Goal: Use online tool/utility: Utilize a website feature to perform a specific function

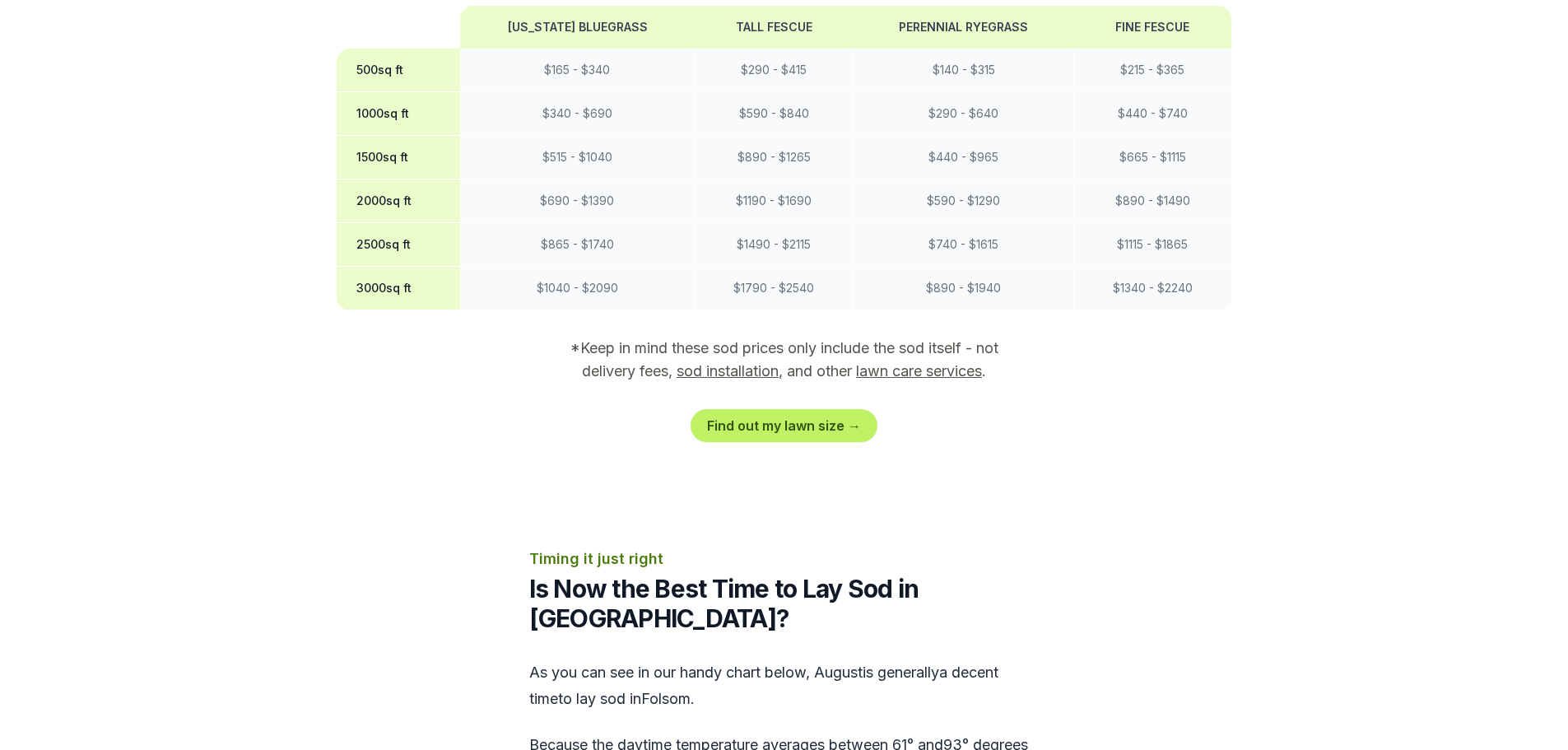
scroll to position [1564, 0]
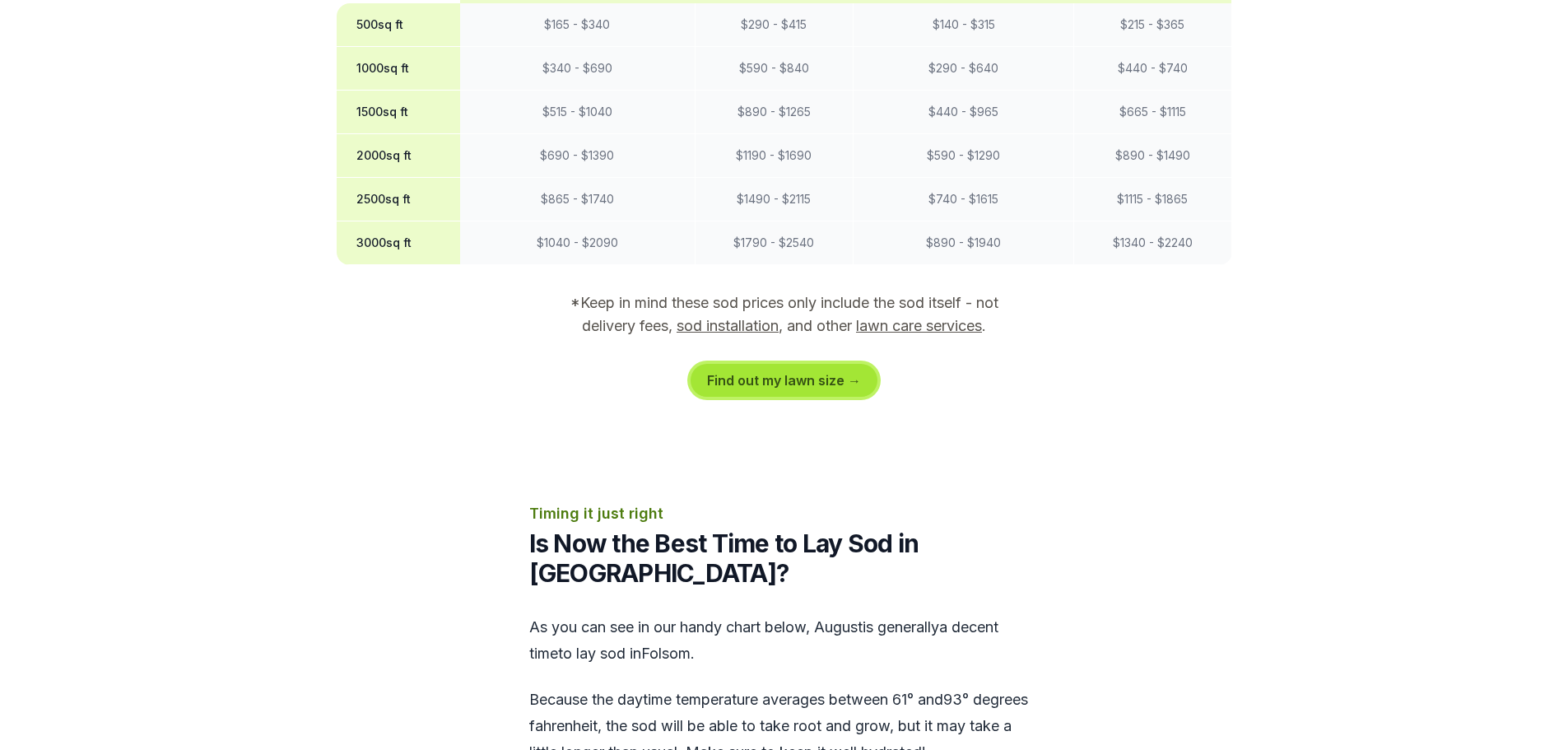
click at [790, 364] on link "Find out my lawn size →" at bounding box center [784, 379] width 187 height 32
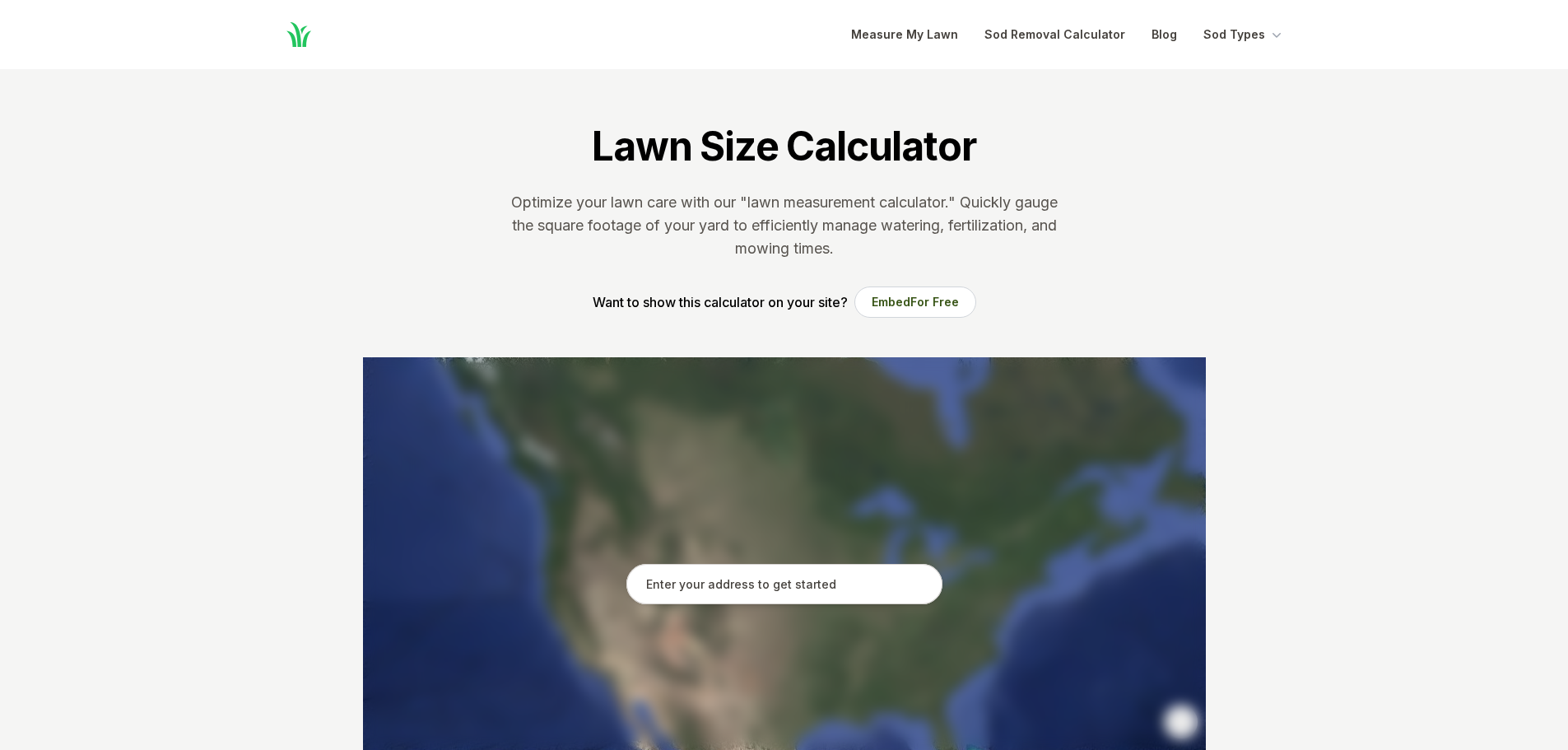
click at [807, 585] on input "text" at bounding box center [784, 584] width 316 height 41
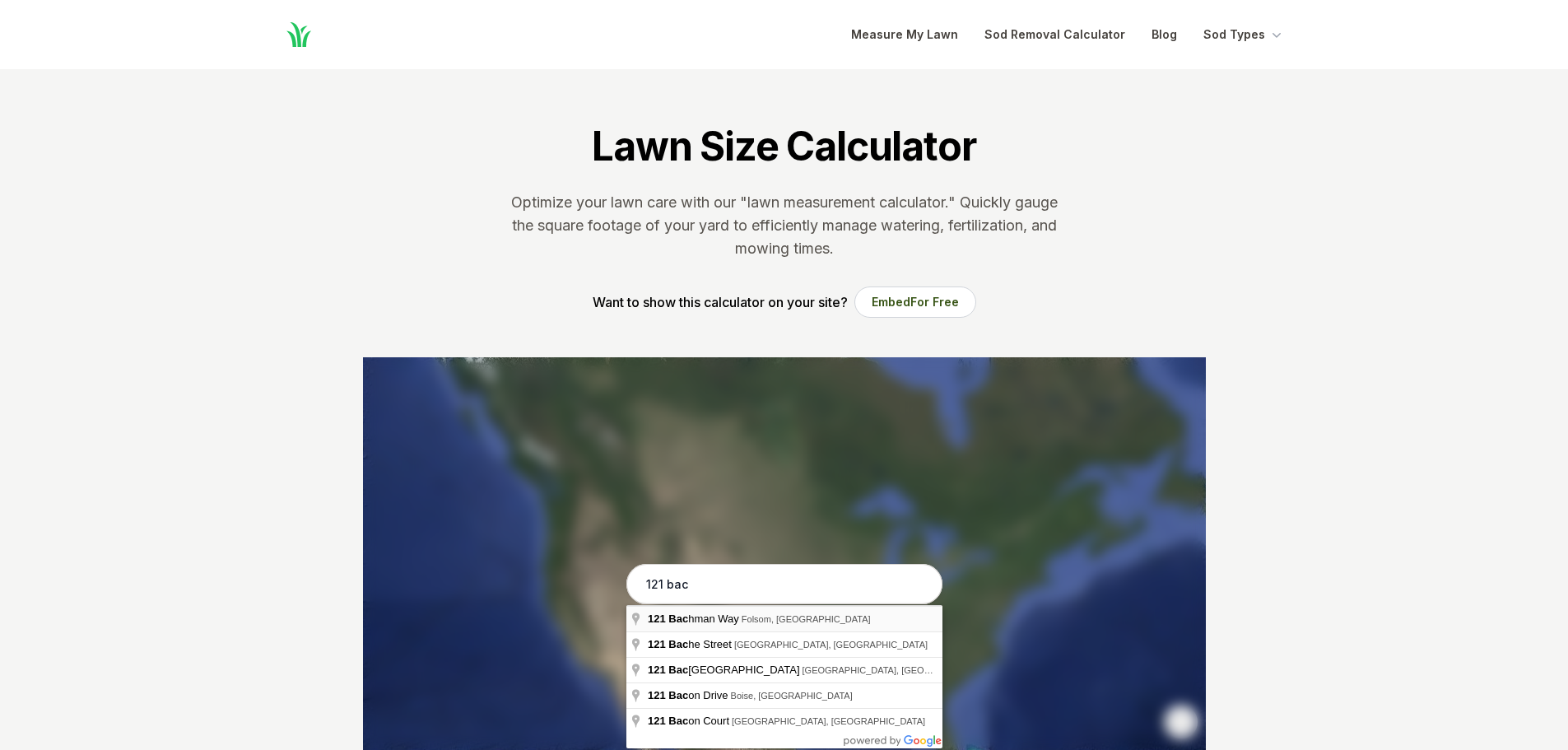
type input "[STREET_ADDRESS][PERSON_NAME]"
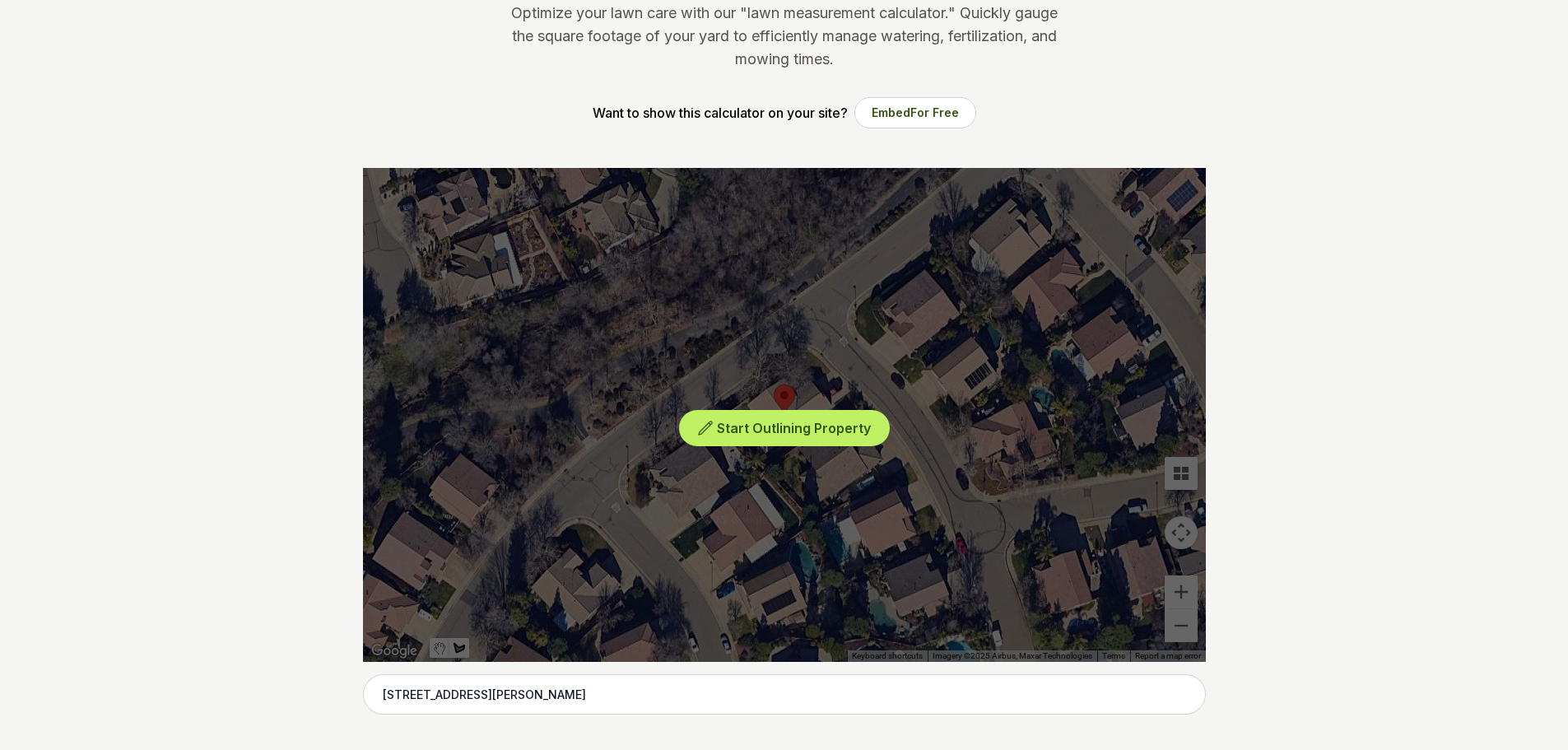
scroll to position [229, 0]
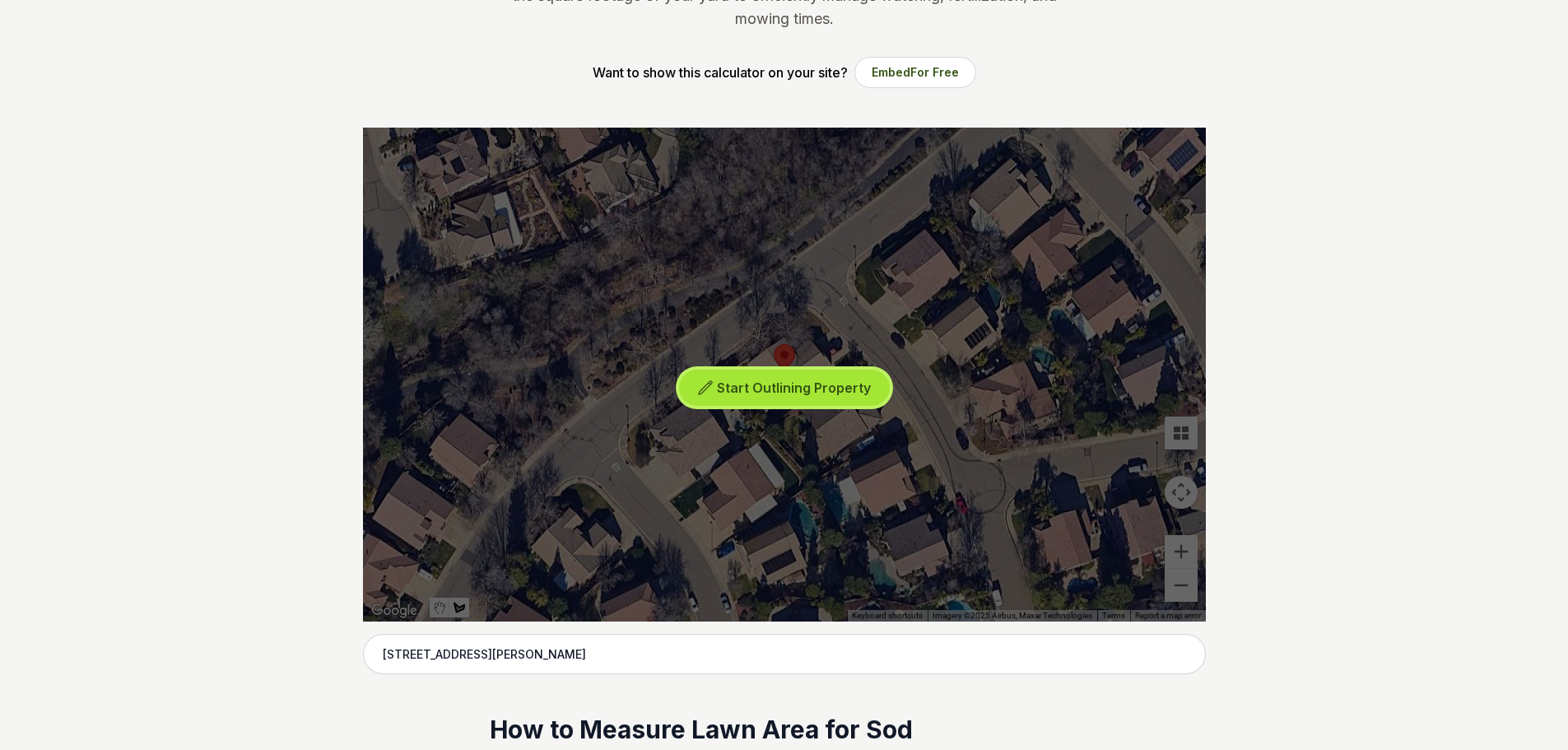
click at [776, 383] on span "Start Outlining Property" at bounding box center [793, 387] width 154 height 17
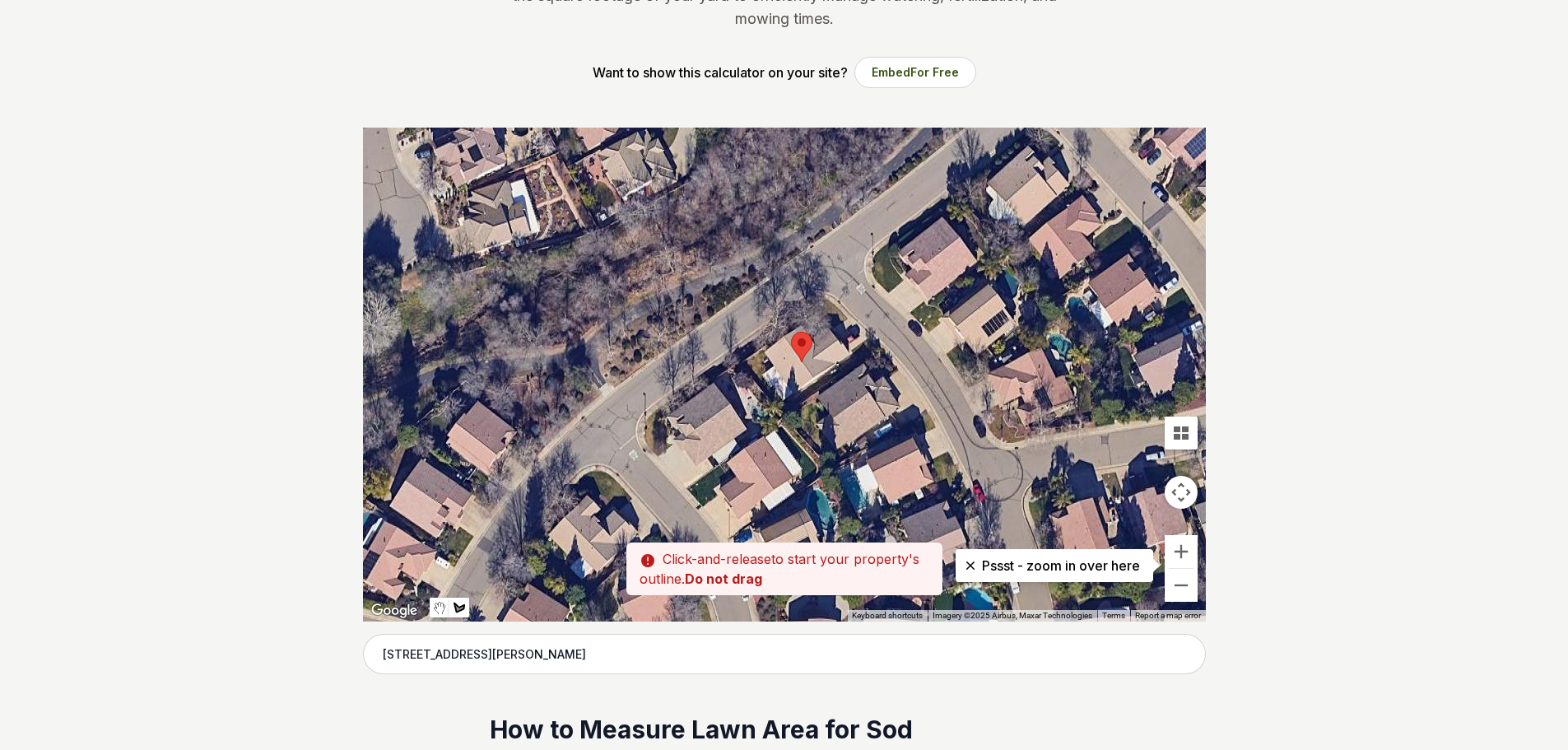
drag, startPoint x: 762, startPoint y: 332, endPoint x: 784, endPoint y: 318, distance: 26.1
click at [784, 318] on div at bounding box center [784, 374] width 843 height 494
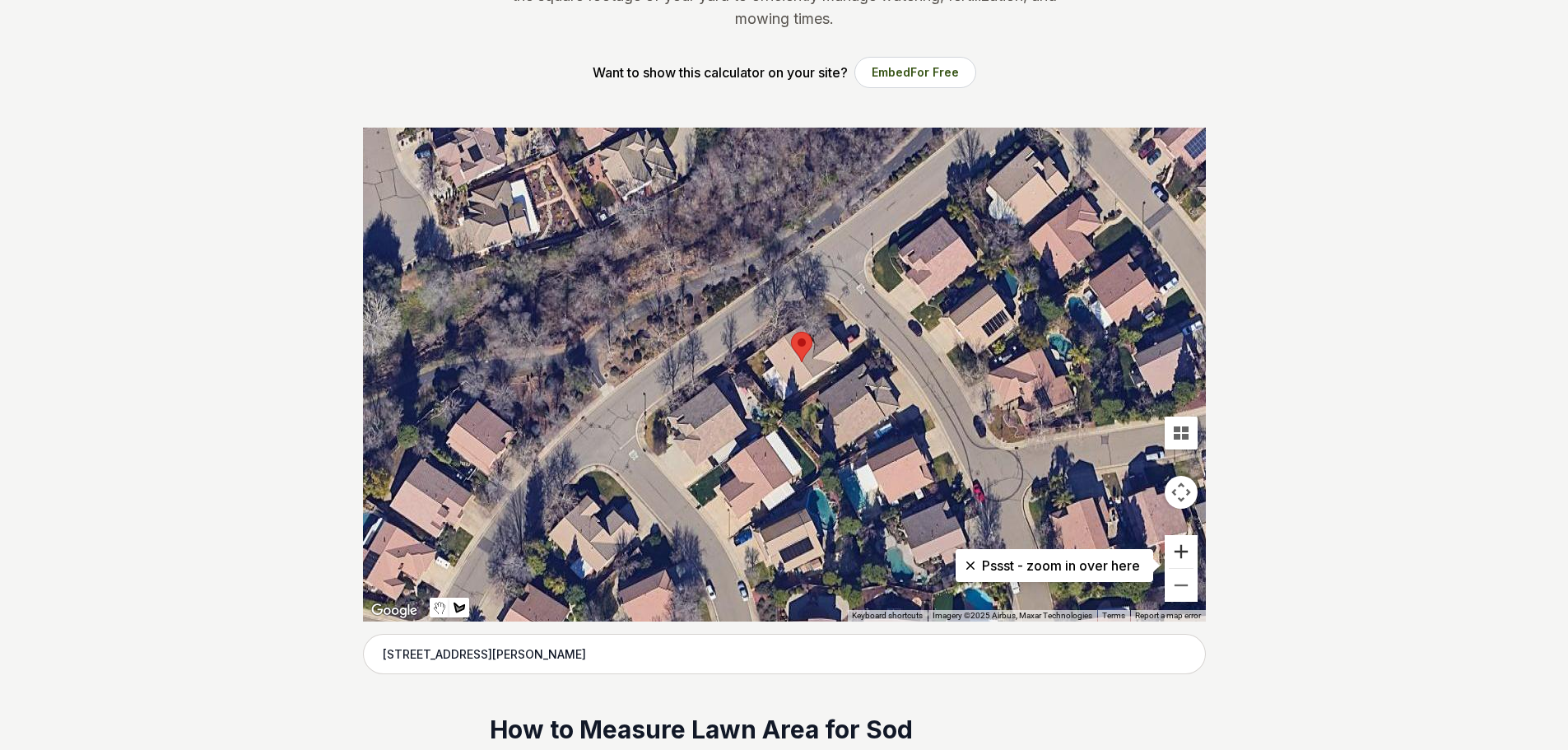
click at [1180, 548] on button "Zoom in" at bounding box center [1181, 551] width 33 height 32
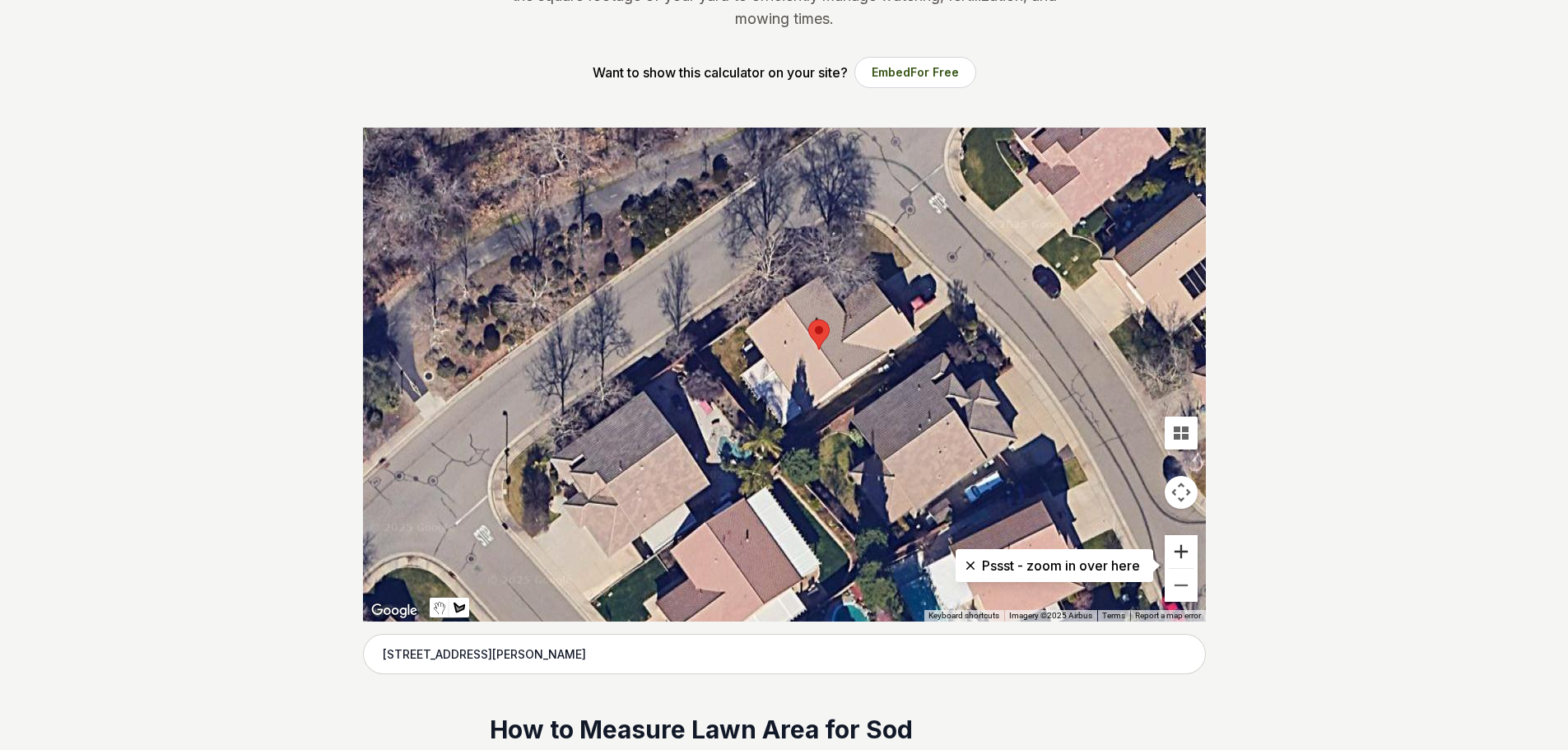
click at [1180, 548] on button "Zoom in" at bounding box center [1181, 551] width 33 height 32
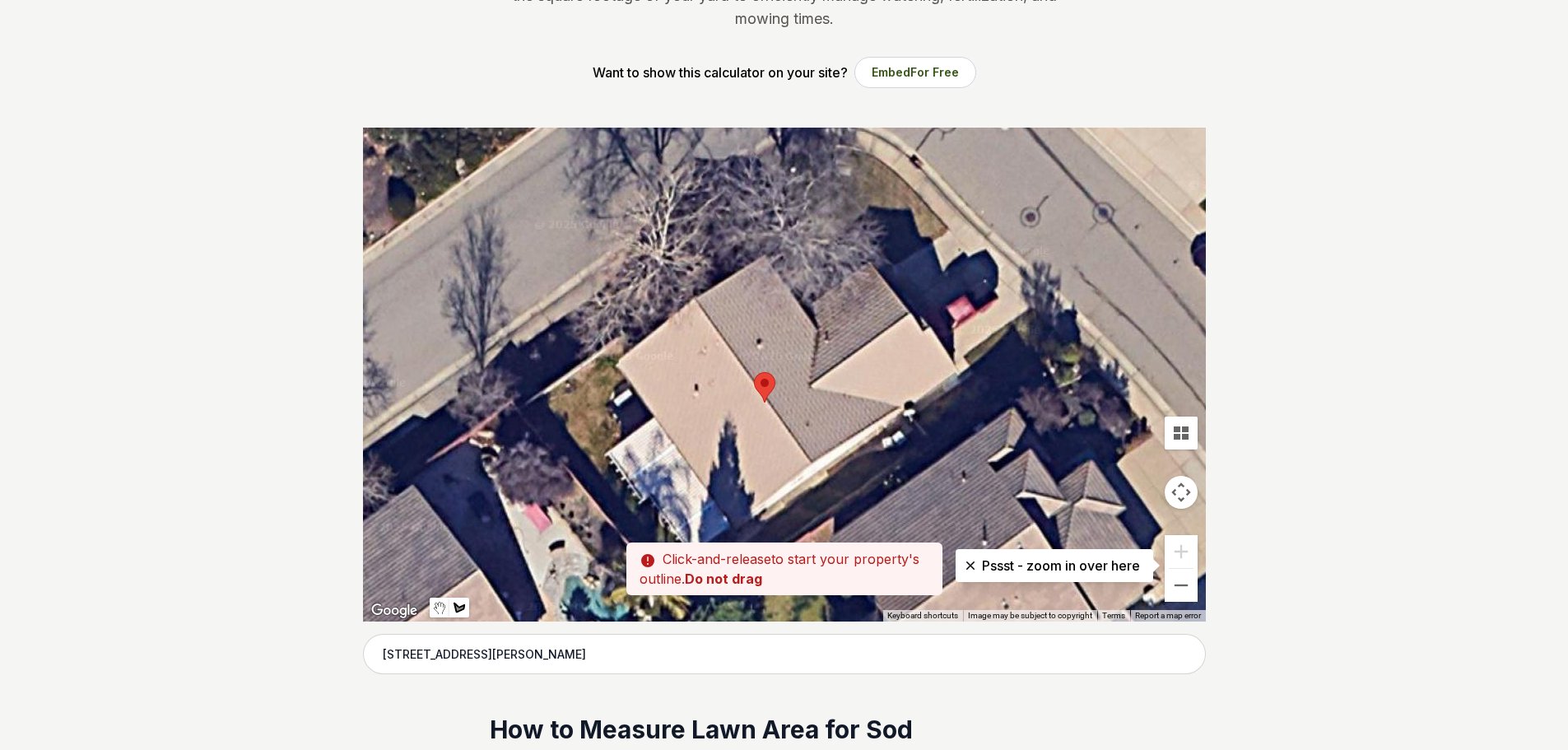
drag, startPoint x: 910, startPoint y: 323, endPoint x: 817, endPoint y: 405, distance: 124.0
click at [817, 405] on div at bounding box center [784, 374] width 843 height 494
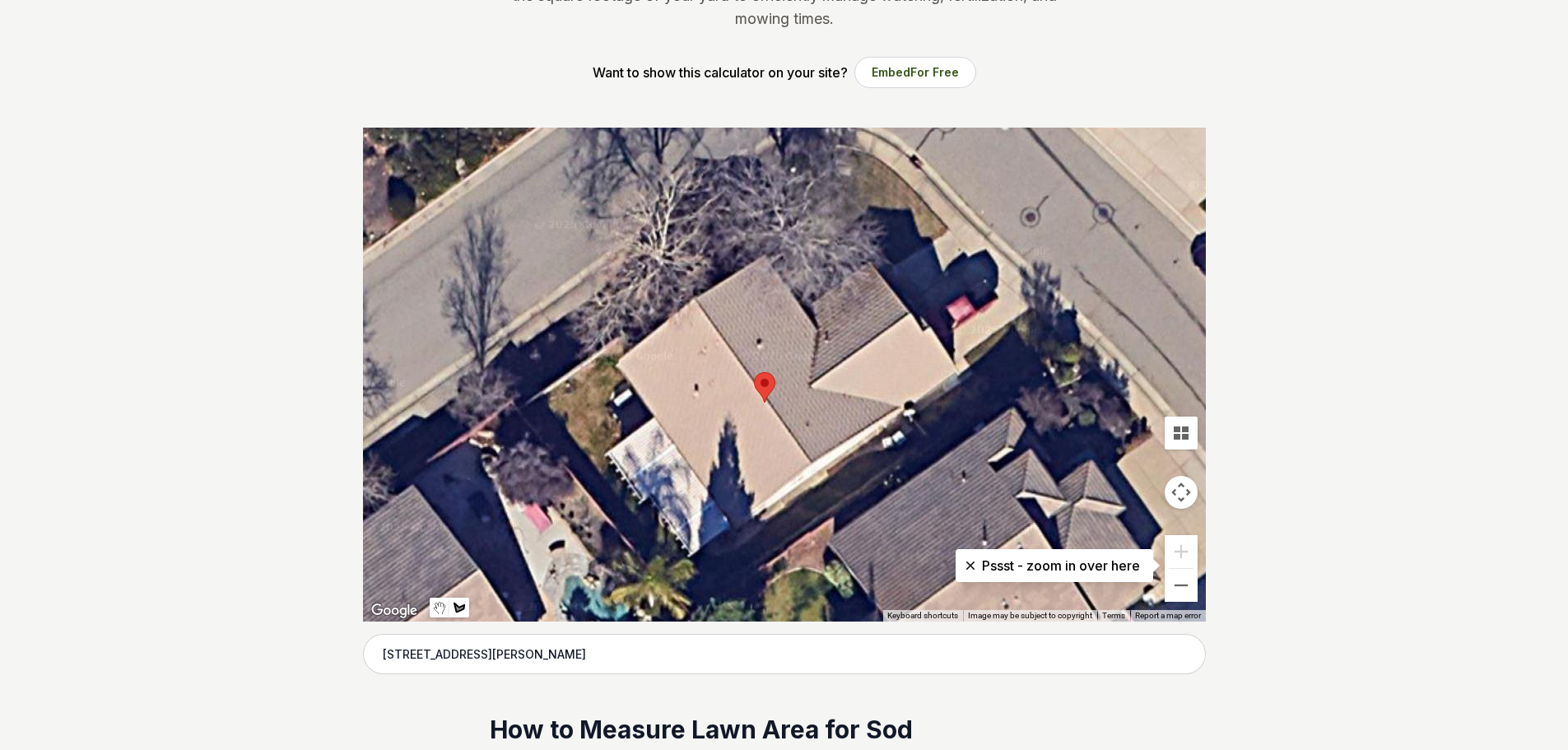
click at [946, 228] on div at bounding box center [784, 374] width 843 height 494
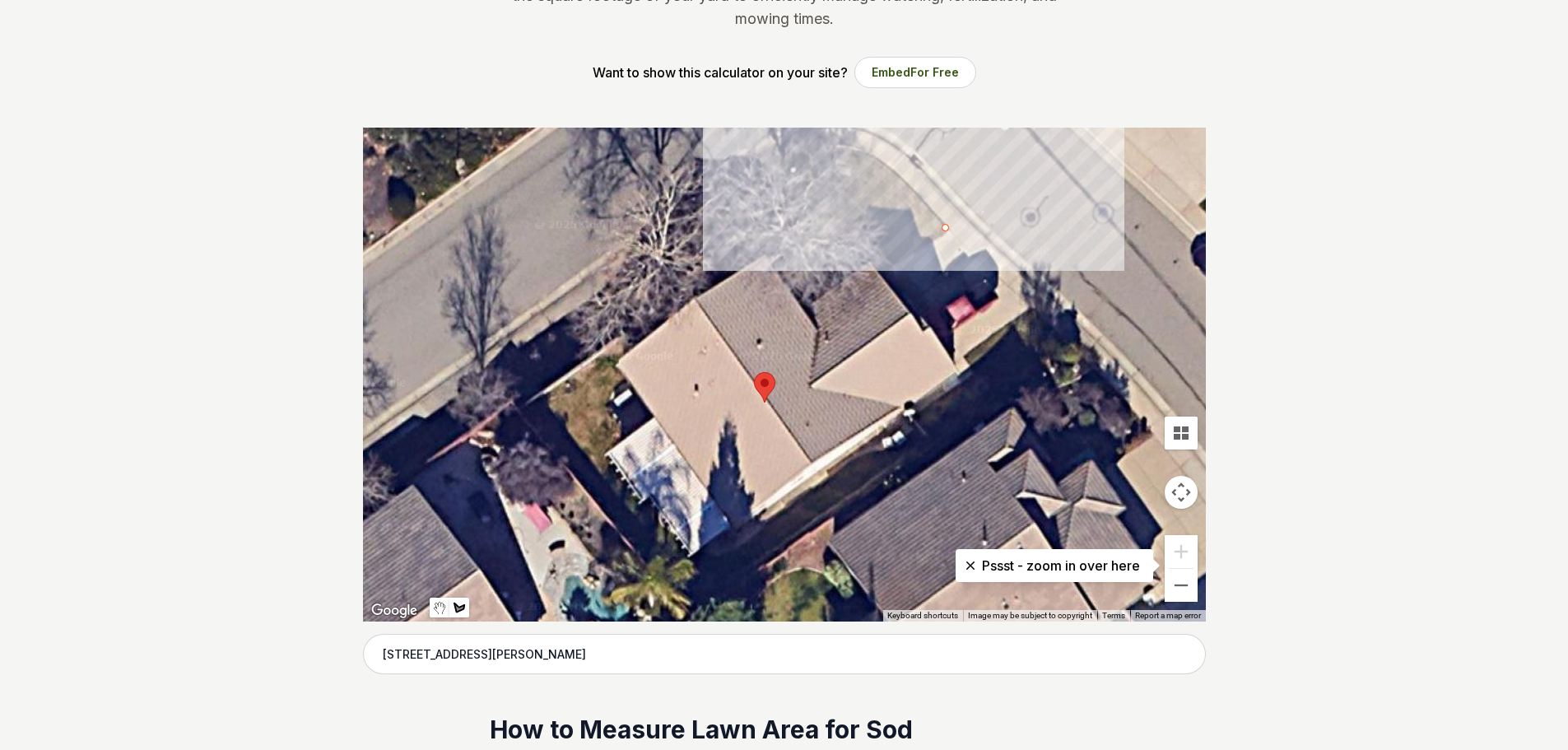
click at [871, 151] on div at bounding box center [784, 374] width 843 height 494
click at [773, 150] on div at bounding box center [784, 374] width 843 height 494
click at [721, 182] on div at bounding box center [784, 374] width 843 height 494
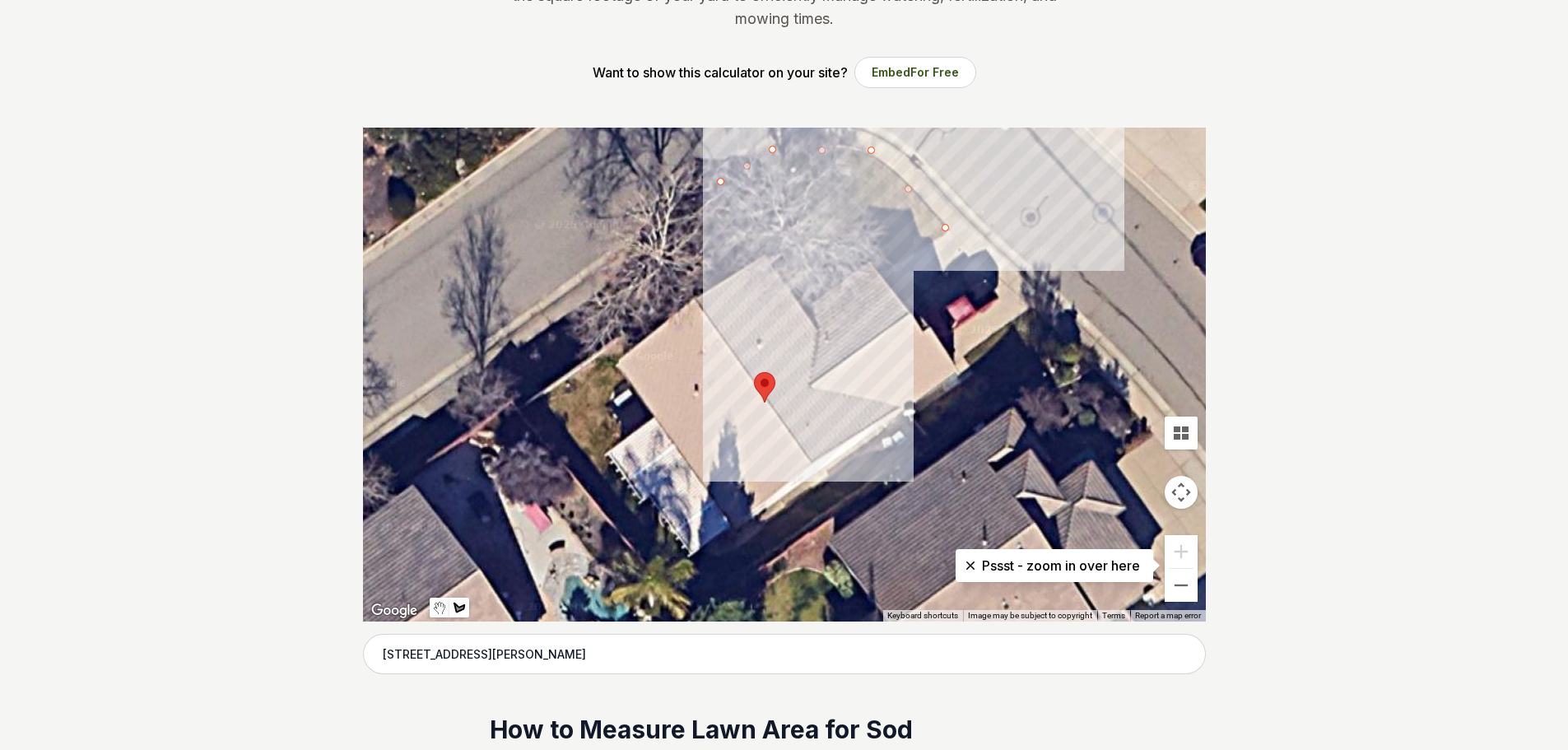
click at [806, 307] on div at bounding box center [784, 374] width 843 height 494
click at [947, 227] on div at bounding box center [784, 374] width 843 height 494
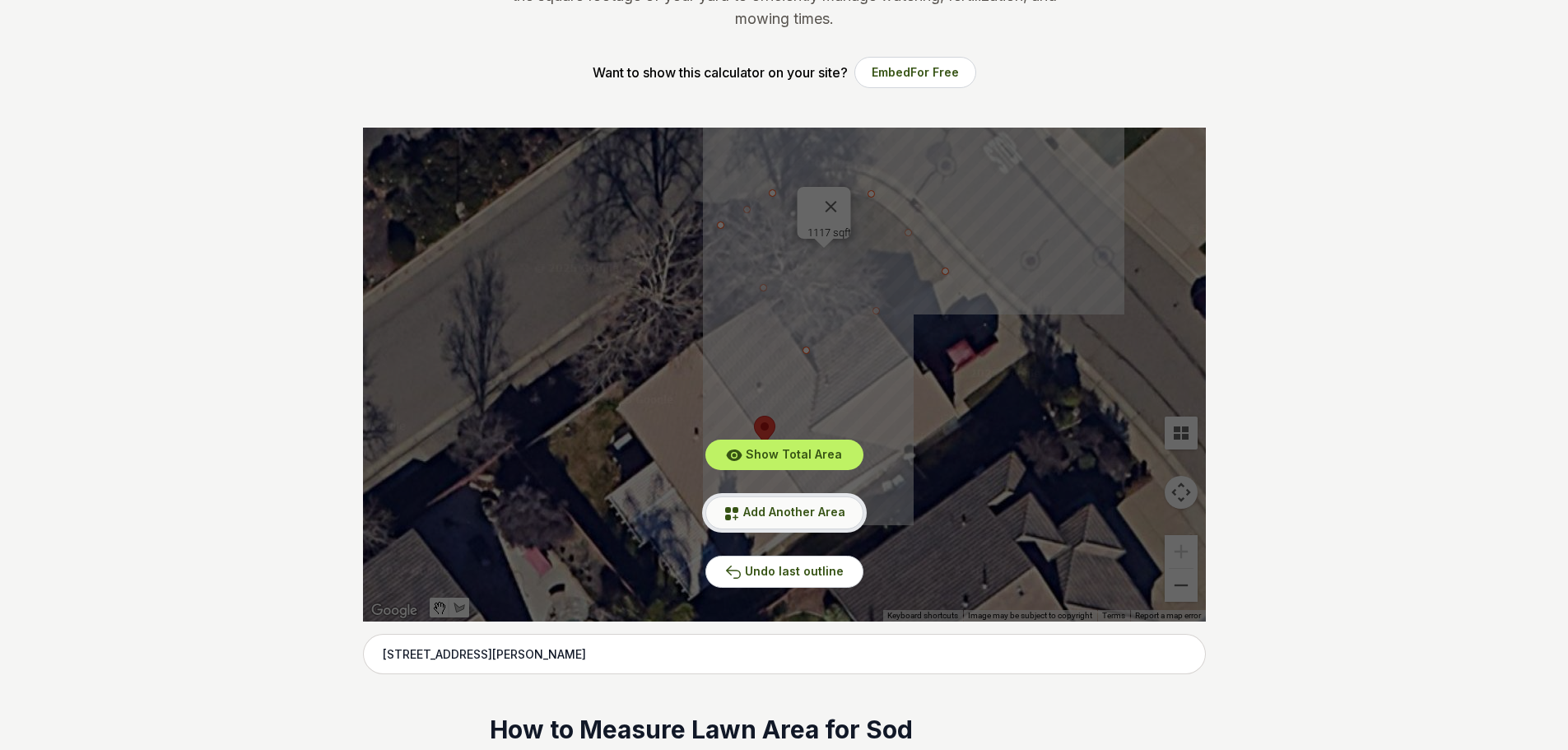
click at [785, 515] on span "Add Another Area" at bounding box center [794, 511] width 102 height 14
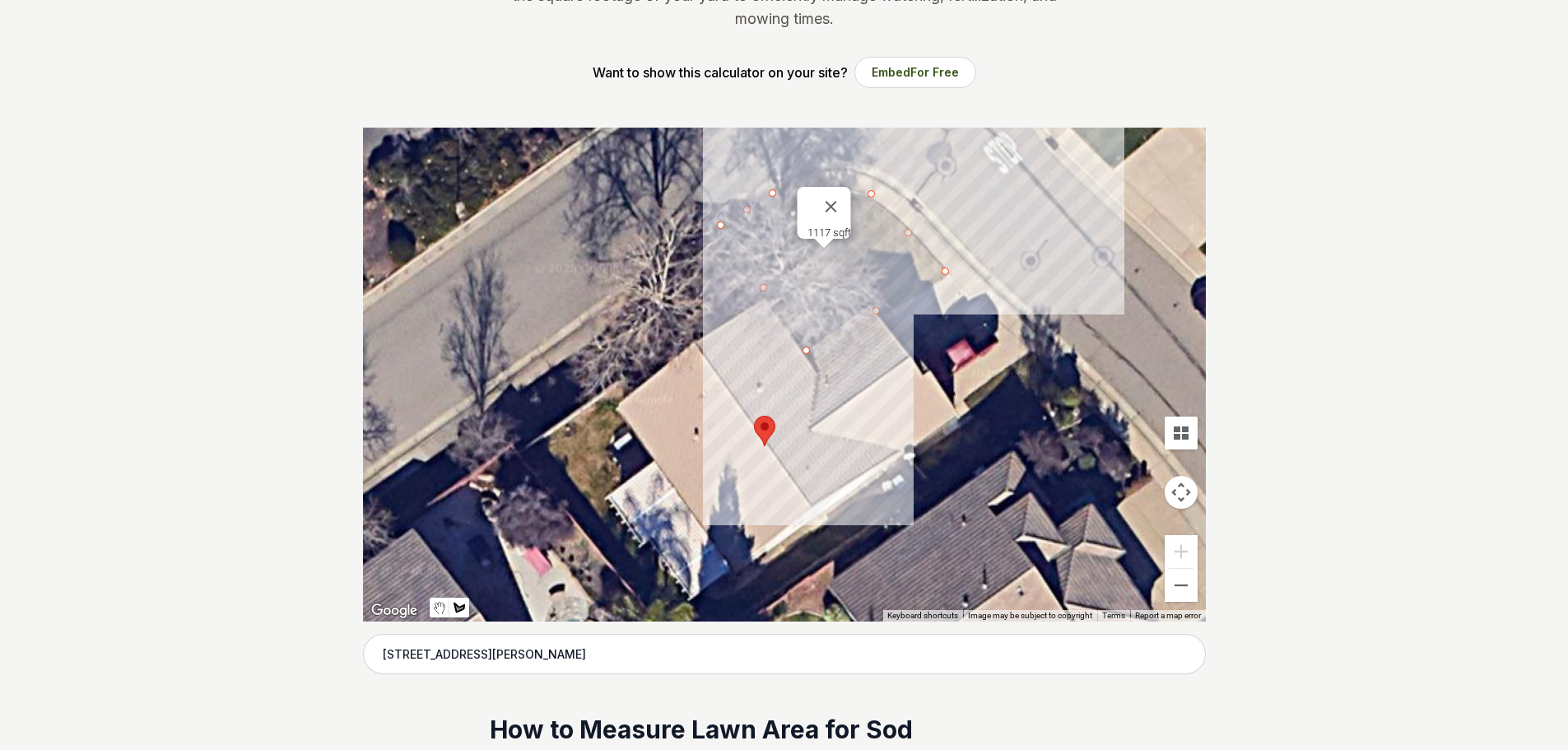
click at [967, 399] on div at bounding box center [784, 374] width 843 height 494
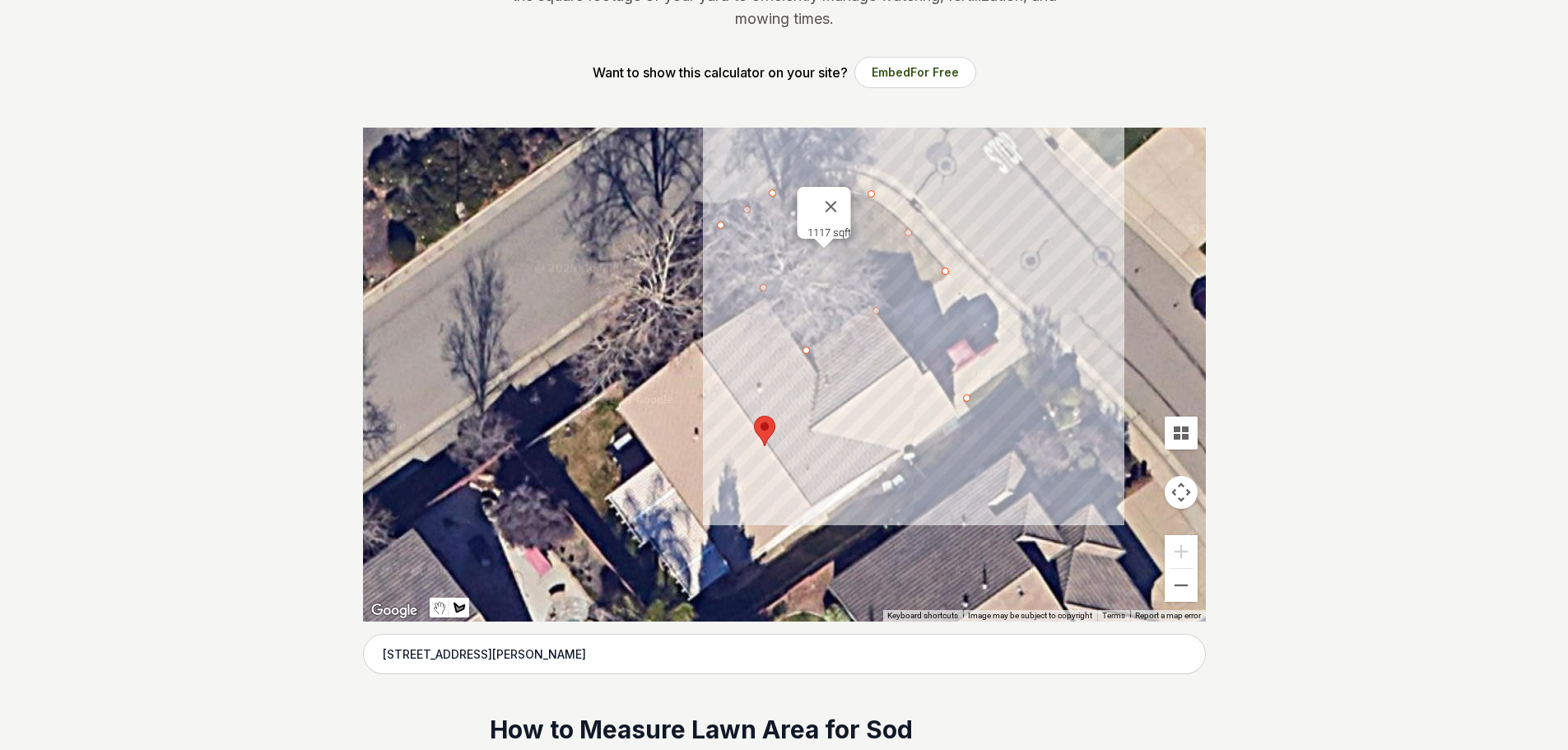
click at [1032, 353] on div at bounding box center [784, 374] width 843 height 494
click at [1077, 401] on div at bounding box center [784, 374] width 843 height 494
click at [1014, 442] on div at bounding box center [784, 374] width 843 height 494
click at [968, 397] on div at bounding box center [784, 374] width 843 height 494
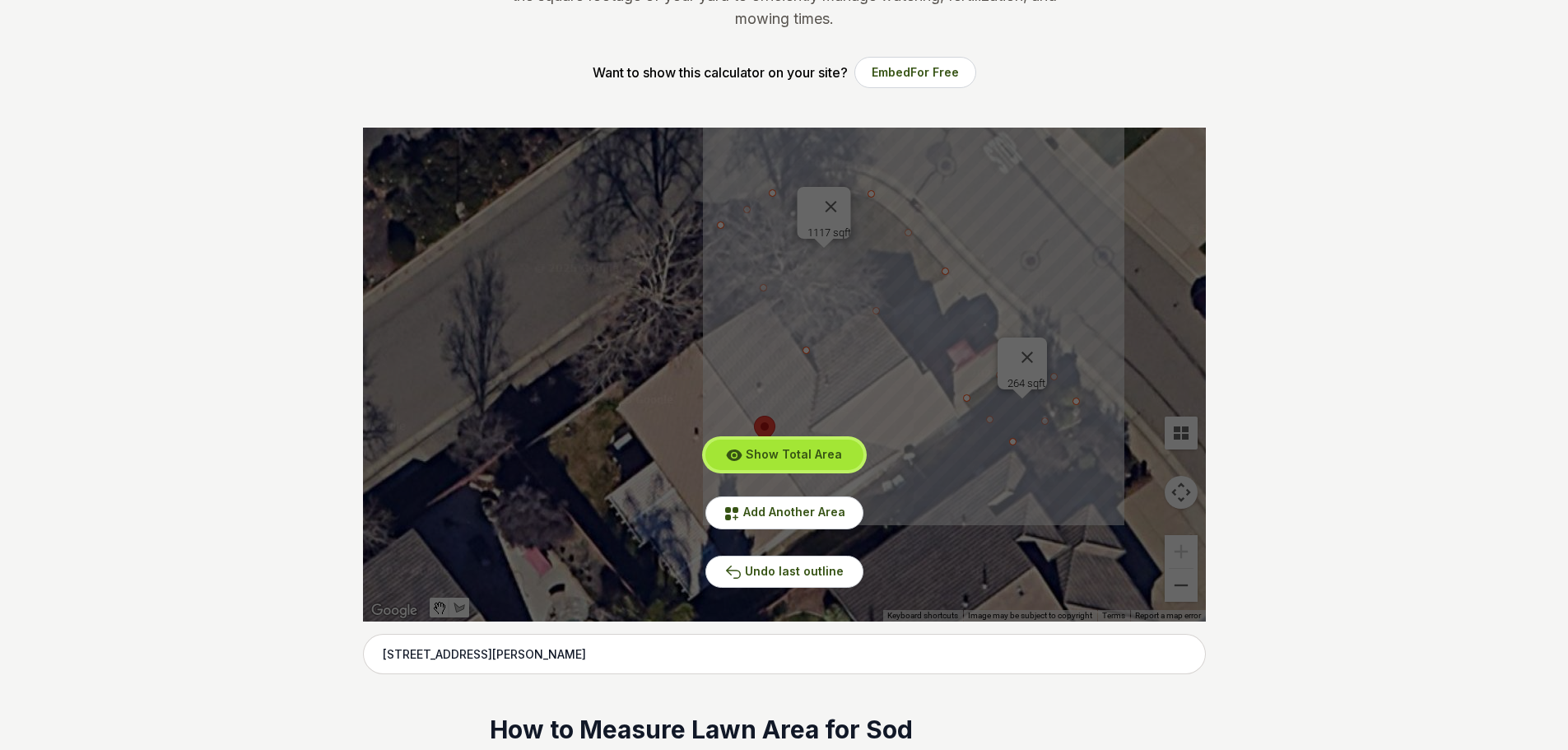
click at [767, 451] on span "Show Total Area" at bounding box center [794, 454] width 97 height 14
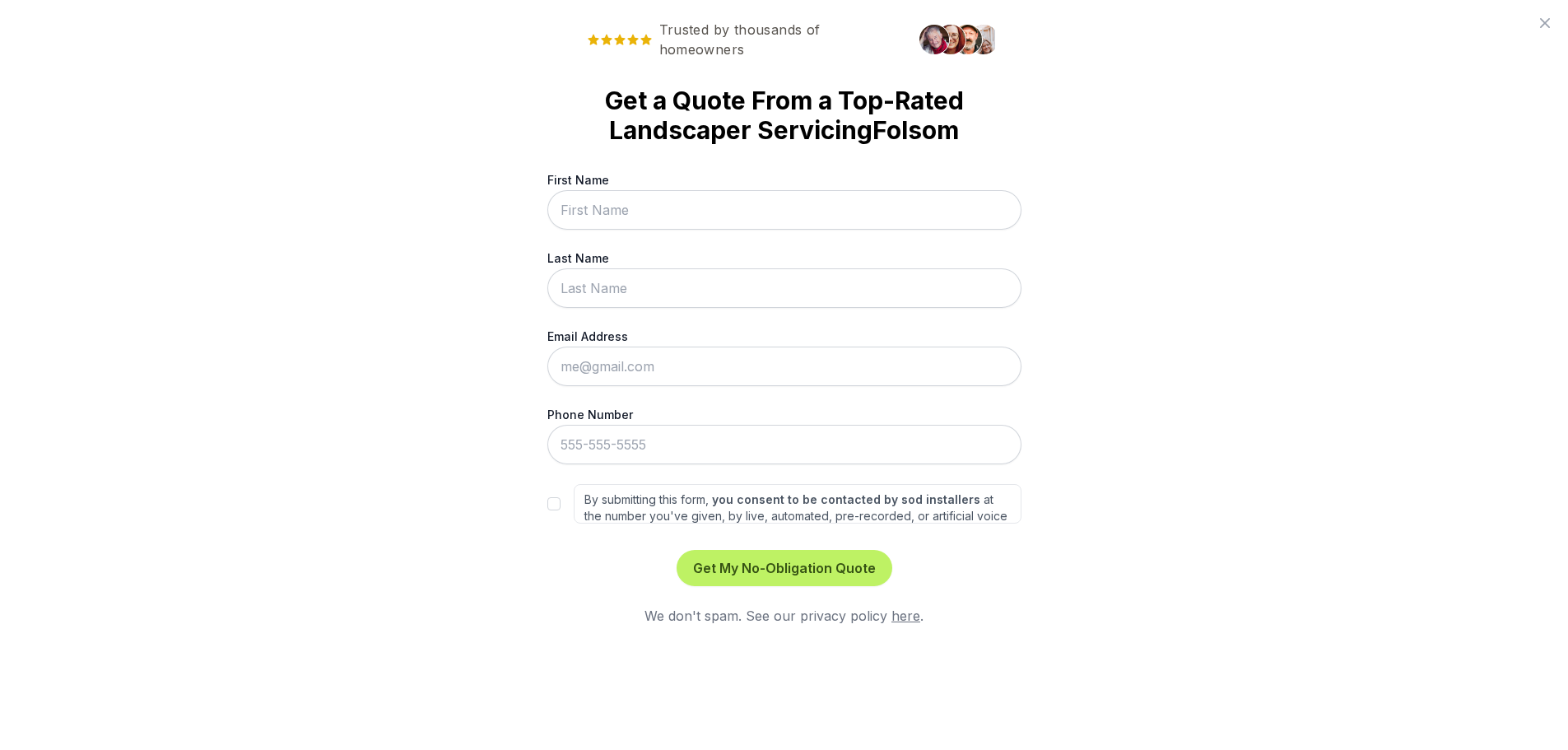
scroll to position [0, 0]
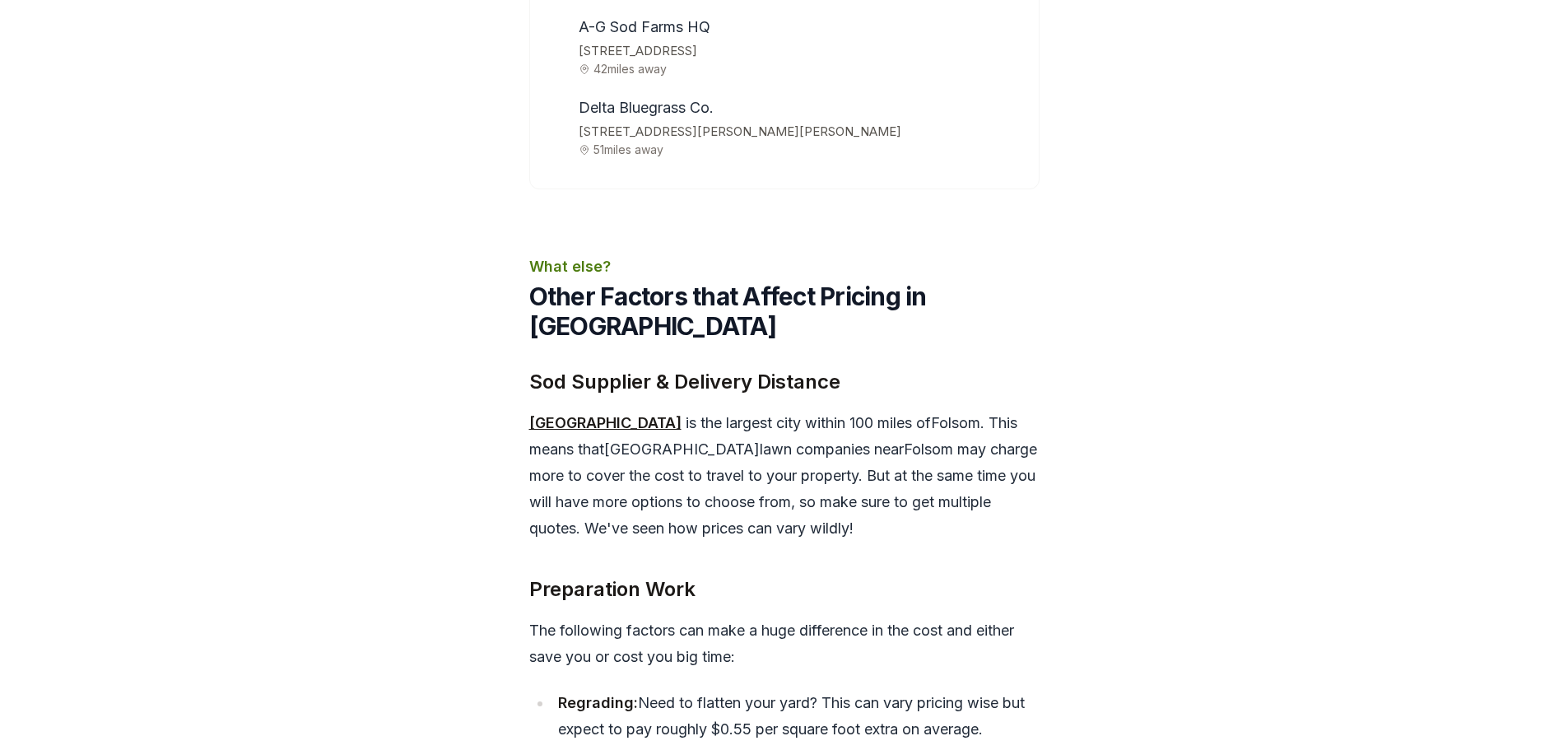
scroll to position [6090, 0]
